Goal: Task Accomplishment & Management: Manage account settings

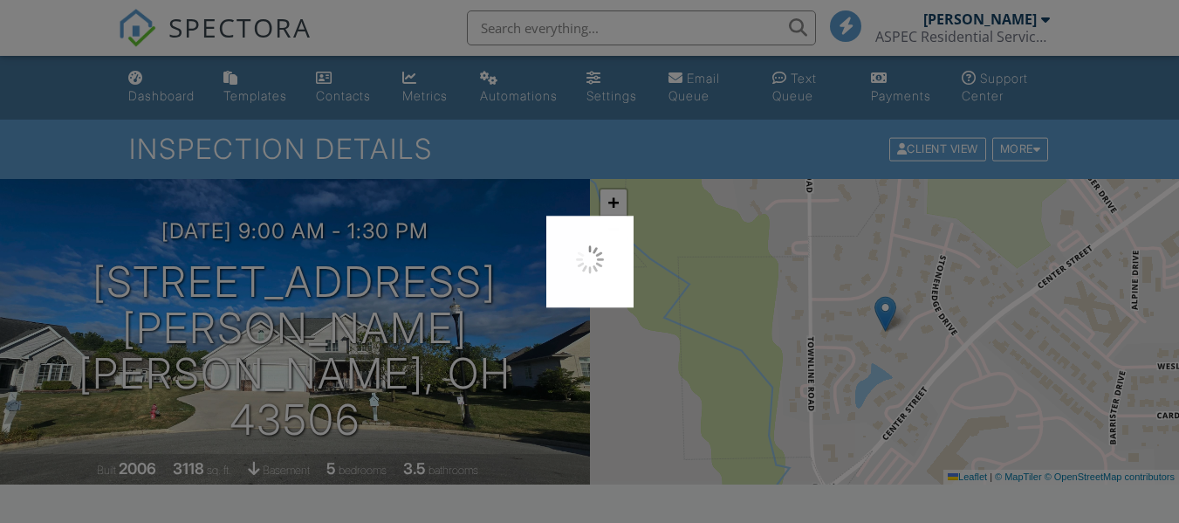
scroll to position [262, 0]
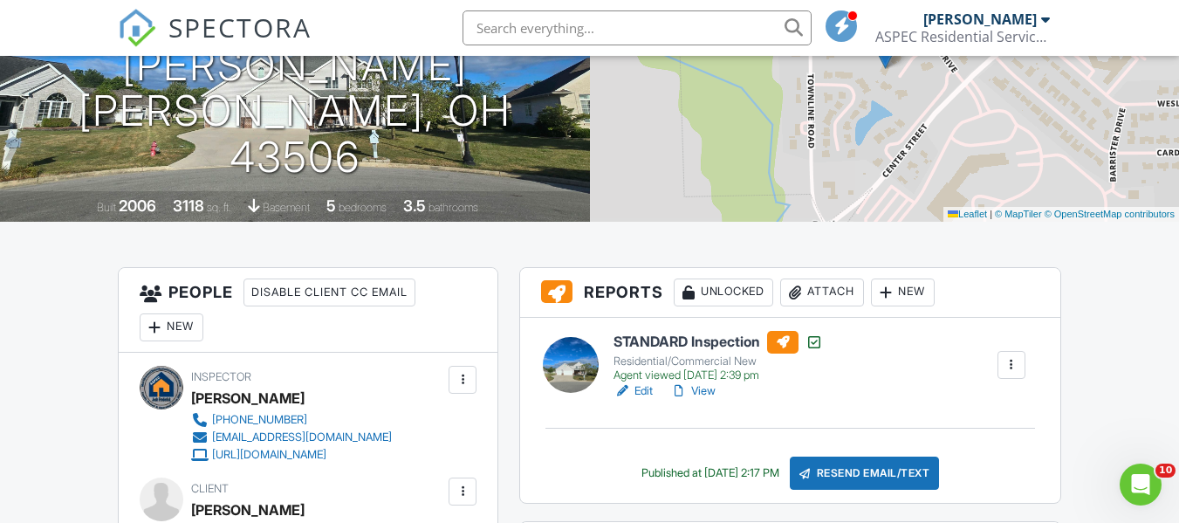
click at [182, 19] on span "SPECTORA" at bounding box center [239, 27] width 143 height 37
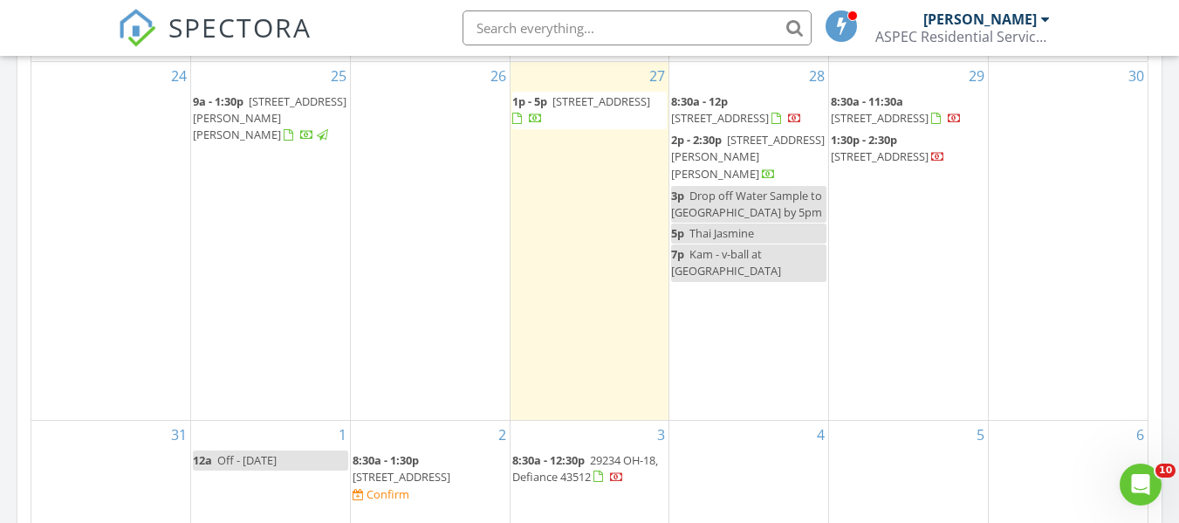
scroll to position [786, 0]
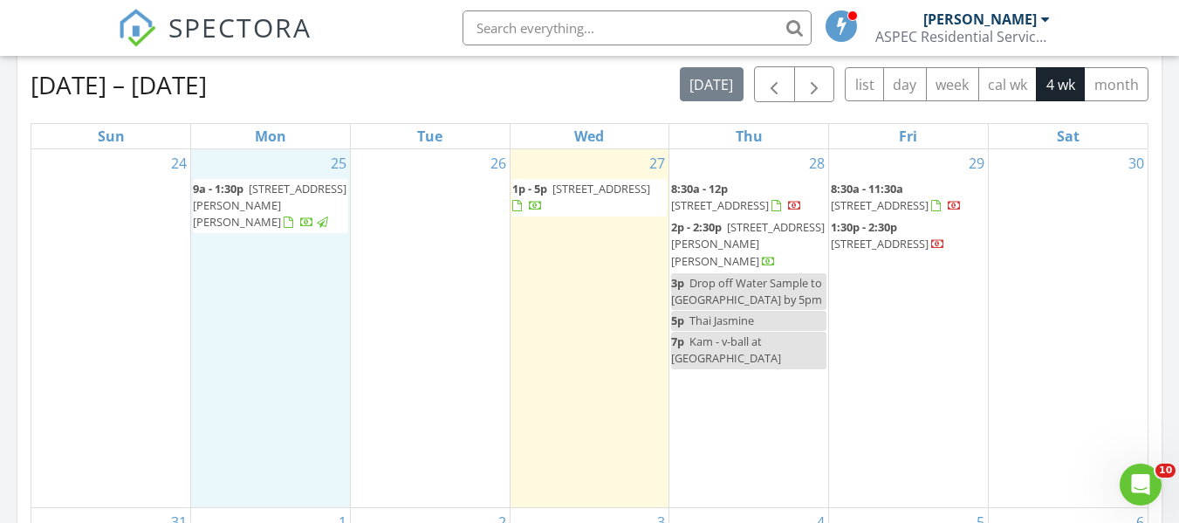
click at [278, 167] on div "25 9a - 1:30p [STREET_ADDRESS][PERSON_NAME][PERSON_NAME]" at bounding box center [270, 328] width 159 height 358
click at [265, 205] on span "1402 Whetstone Drive , Bryan 43506" at bounding box center [270, 205] width 154 height 49
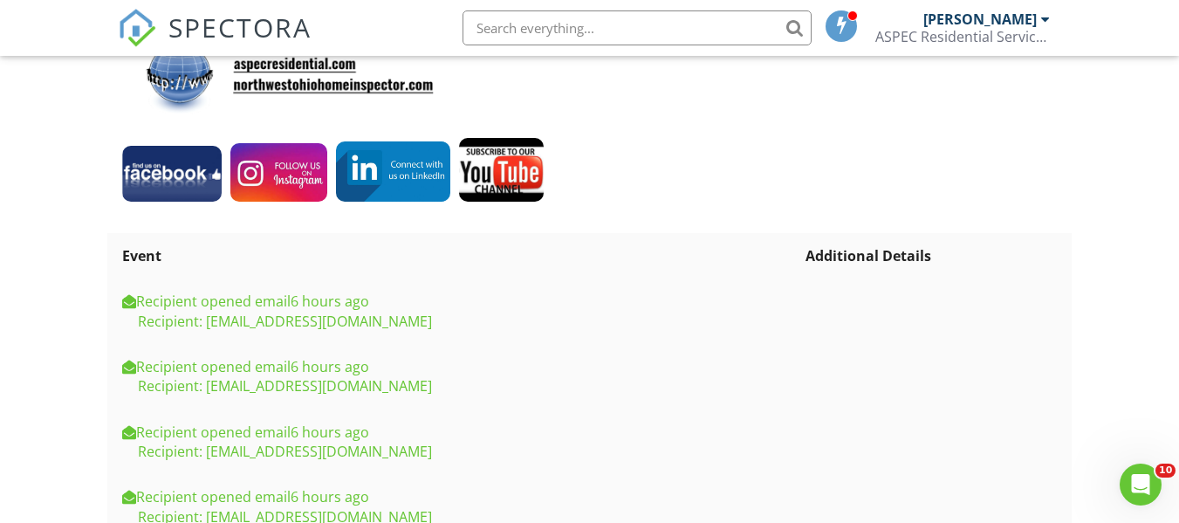
scroll to position [1784, 0]
